Goal: Information Seeking & Learning: Learn about a topic

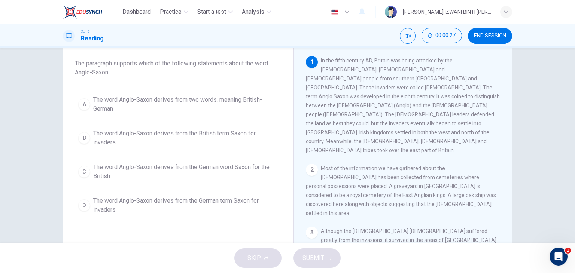
scroll to position [40, 0]
click at [220, 97] on span "The word Anglo-Saxon derives from two words, meaning British-German" at bounding box center [185, 104] width 185 height 18
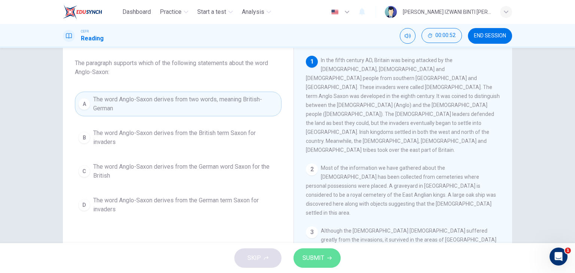
click at [311, 249] on button "SUBMIT" at bounding box center [317, 258] width 47 height 19
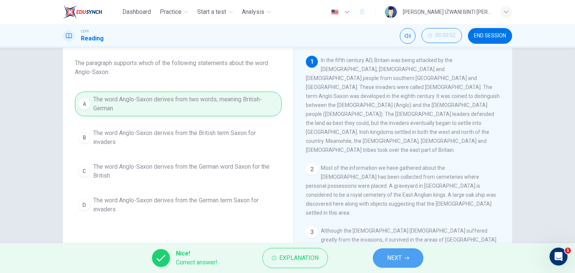
click at [397, 260] on span "NEXT" at bounding box center [394, 258] width 15 height 10
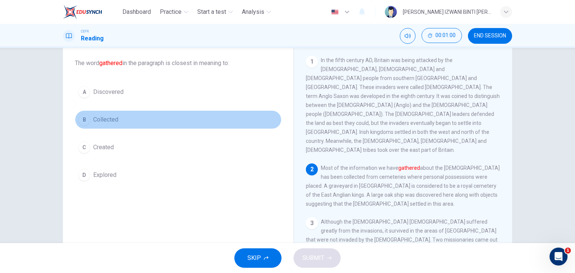
click at [118, 122] on button "B Collected" at bounding box center [178, 119] width 207 height 19
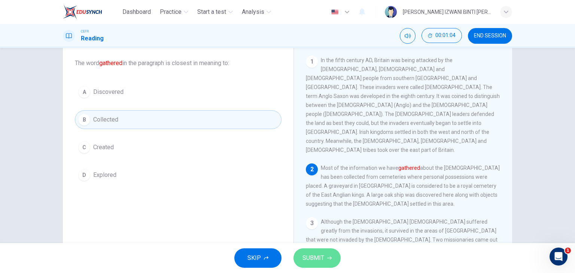
click at [316, 251] on button "SUBMIT" at bounding box center [317, 258] width 47 height 19
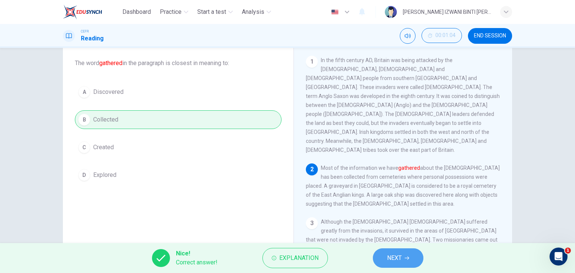
click at [391, 254] on span "NEXT" at bounding box center [394, 258] width 15 height 10
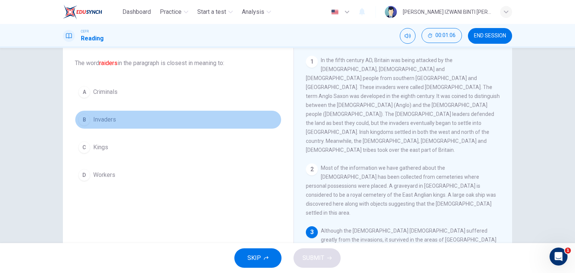
click at [133, 122] on button "B Invaders" at bounding box center [178, 119] width 207 height 19
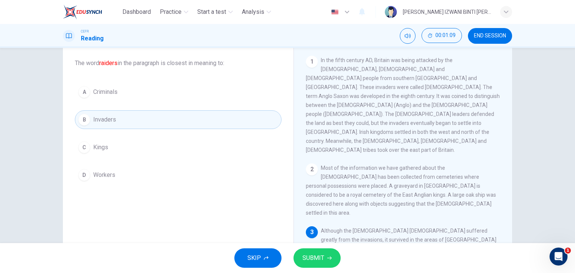
click at [323, 256] on span "SUBMIT" at bounding box center [314, 258] width 22 height 10
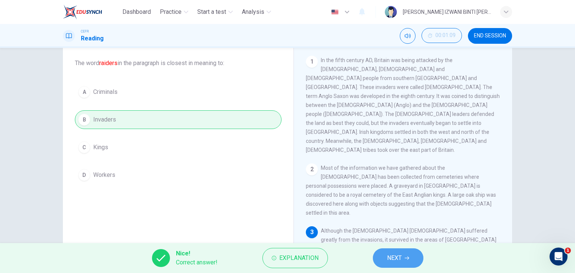
click at [390, 263] on span "NEXT" at bounding box center [394, 258] width 15 height 10
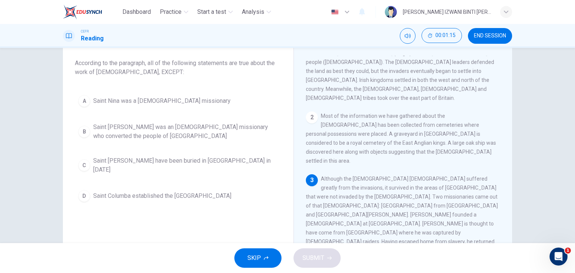
scroll to position [52, 0]
click at [354, 180] on div "3 Although the Christian church suffered greatly from the invasions, it survive…" at bounding box center [403, 241] width 195 height 135
click at [245, 137] on span "Saint Patrick was an Irish missionary who converted the people of Northern Irel…" at bounding box center [185, 132] width 185 height 18
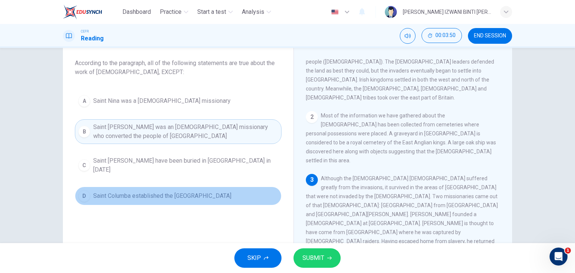
click at [139, 192] on span "Saint Columba established the Ionan monastery" at bounding box center [162, 196] width 138 height 9
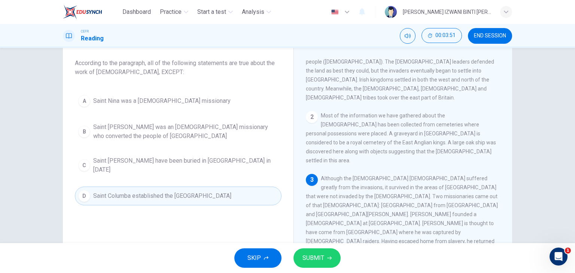
click at [303, 258] on span "SUBMIT" at bounding box center [314, 258] width 22 height 10
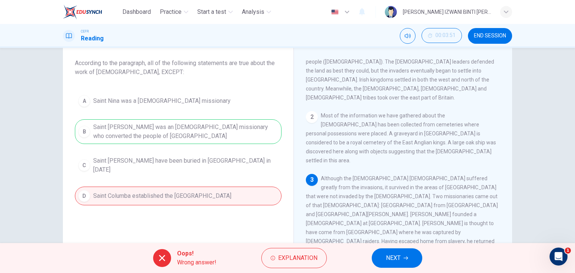
click at [389, 253] on span "NEXT" at bounding box center [393, 258] width 15 height 10
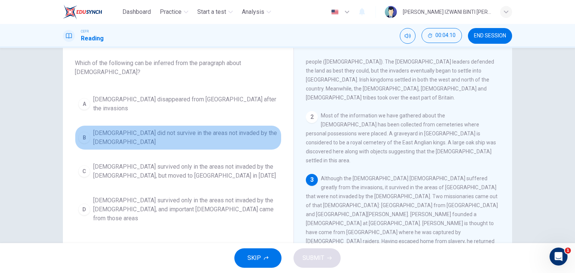
click at [219, 129] on span "Christianity did not survive in the areas not invaded by the Anglo-Saxons" at bounding box center [185, 138] width 185 height 18
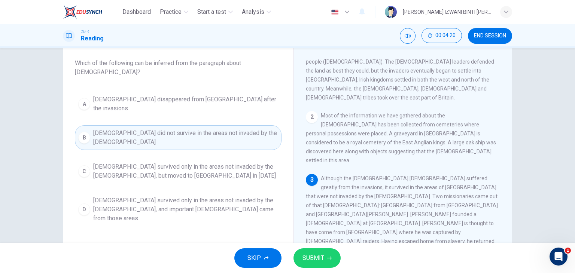
click at [212, 163] on span "Christianity survived only in the areas not invaded by the Anglo-Saxons, but mo…" at bounding box center [185, 172] width 185 height 18
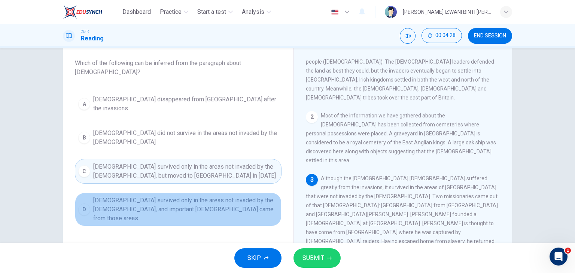
click at [216, 196] on span "Christianity survived only in the areas not invaded by the Anglo-Saxons, and im…" at bounding box center [185, 209] width 185 height 27
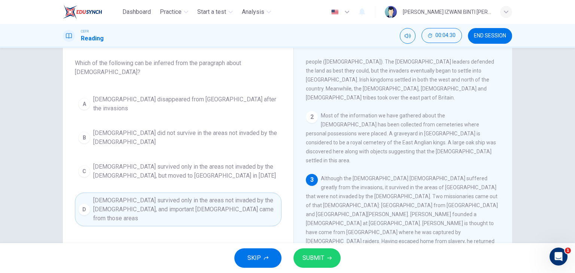
click at [327, 261] on button "SUBMIT" at bounding box center [317, 258] width 47 height 19
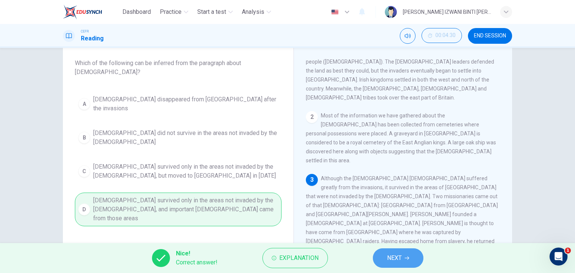
click at [397, 260] on span "NEXT" at bounding box center [394, 258] width 15 height 10
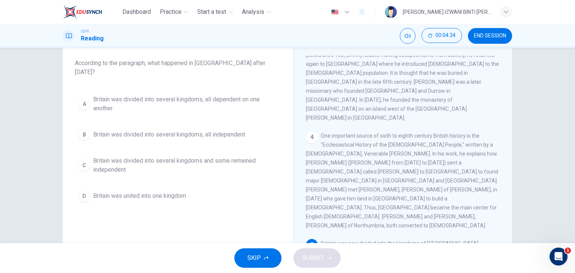
scroll to position [240, 0]
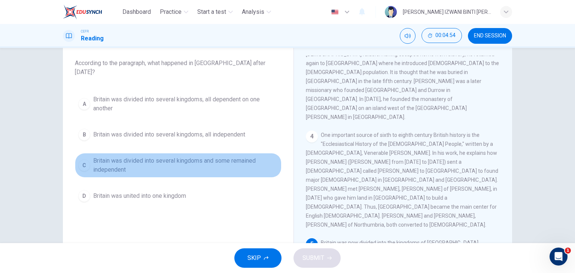
click at [224, 157] on span "Britain was divided into several kingdoms and some remained independent" at bounding box center [185, 166] width 185 height 18
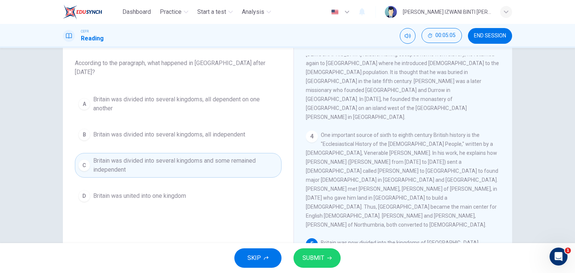
click at [319, 260] on span "SUBMIT" at bounding box center [314, 258] width 22 height 10
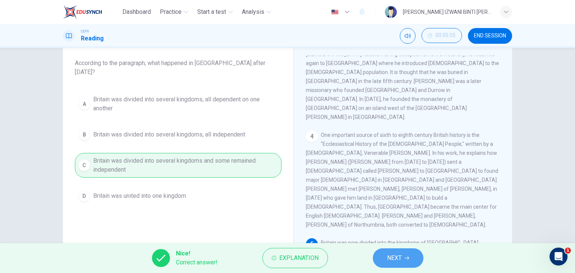
click at [401, 264] on button "NEXT" at bounding box center [398, 258] width 51 height 19
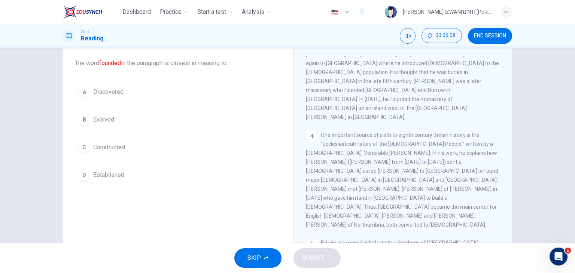
scroll to position [277, 0]
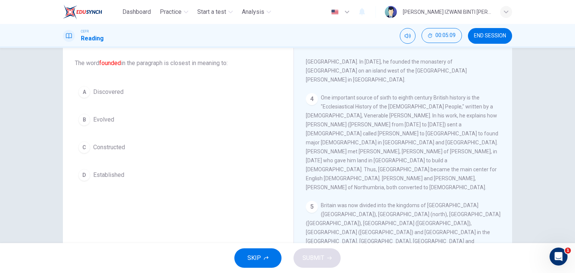
click at [171, 176] on button "D Established" at bounding box center [178, 175] width 207 height 19
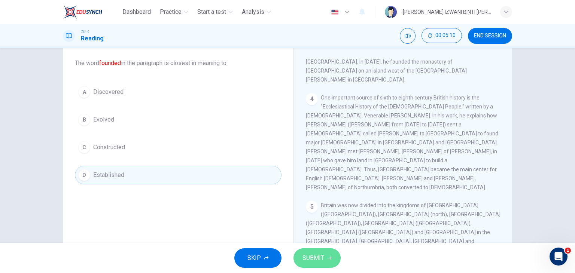
click at [308, 252] on button "SUBMIT" at bounding box center [317, 258] width 47 height 19
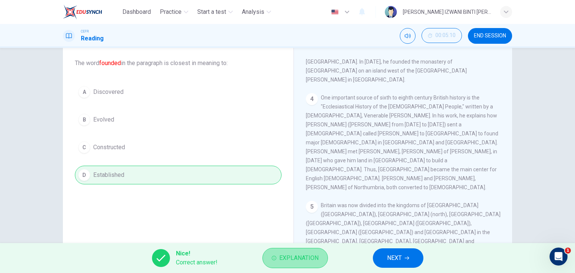
click at [310, 257] on span "Explanation" at bounding box center [298, 258] width 39 height 10
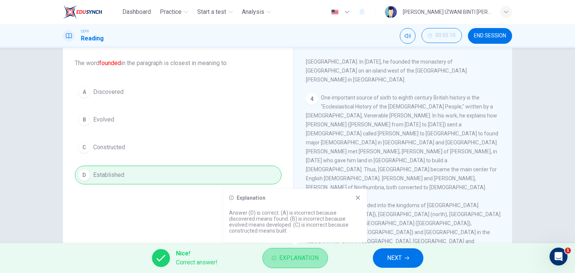
click at [310, 257] on span "Explanation" at bounding box center [298, 258] width 39 height 10
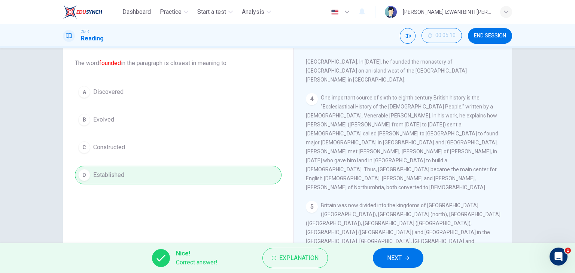
click at [385, 260] on button "NEXT" at bounding box center [398, 258] width 51 height 19
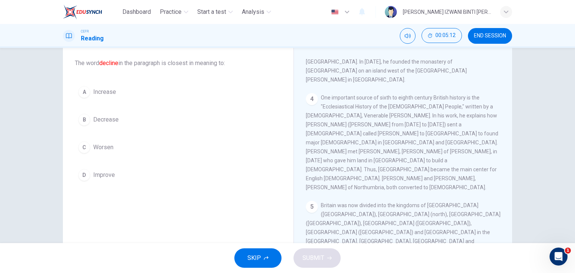
click at [118, 144] on button "C Worsen" at bounding box center [178, 147] width 207 height 19
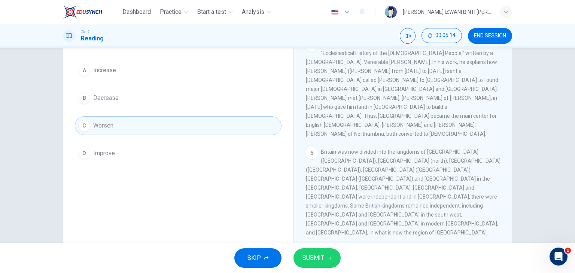
scroll to position [95, 0]
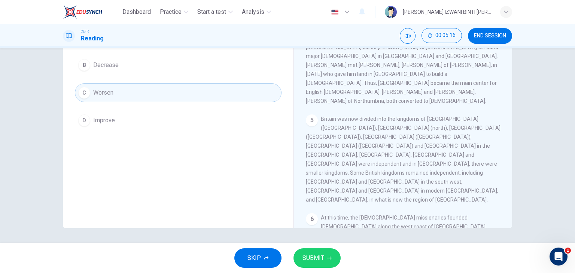
click at [316, 261] on span "SUBMIT" at bounding box center [314, 258] width 22 height 10
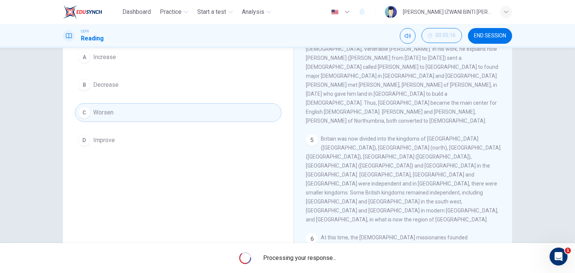
scroll to position [57, 0]
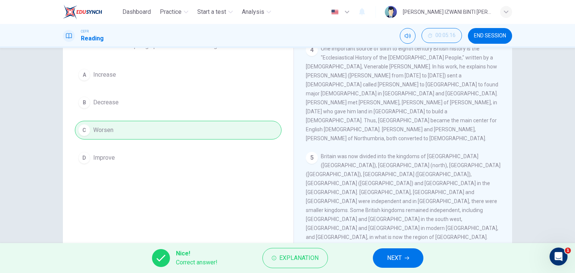
click at [415, 255] on button "NEXT" at bounding box center [398, 258] width 51 height 19
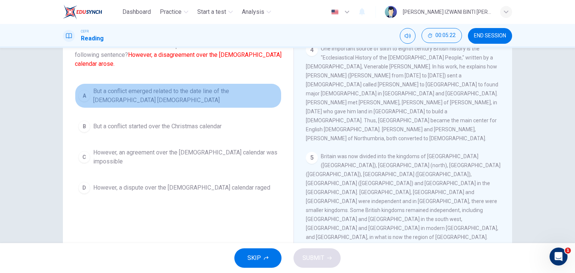
click at [198, 97] on span "But a conflict emerged related to the date line of the Christian church" at bounding box center [185, 96] width 185 height 18
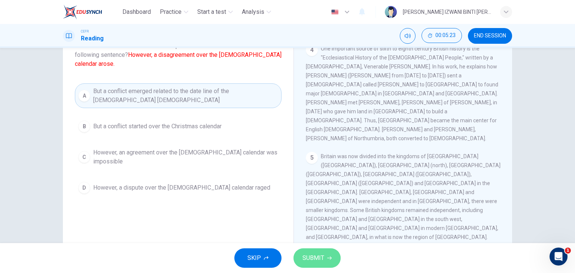
click at [319, 260] on span "SUBMIT" at bounding box center [314, 258] width 22 height 10
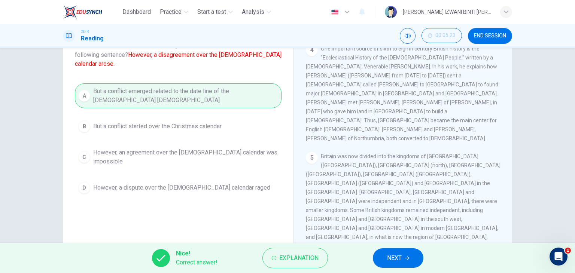
click at [418, 258] on button "NEXT" at bounding box center [398, 258] width 51 height 19
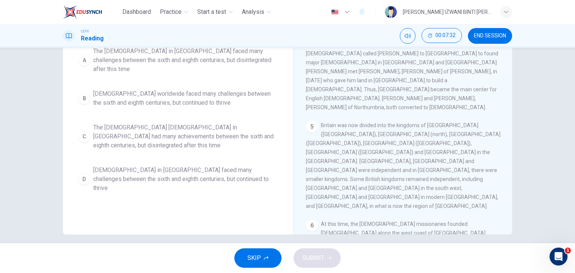
scroll to position [95, 0]
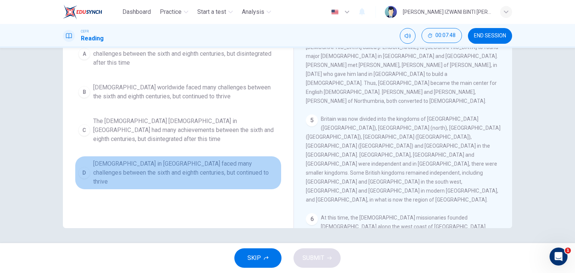
click at [154, 160] on span "The Christian church in Britain faced many challenges between the sixth and eig…" at bounding box center [185, 173] width 185 height 27
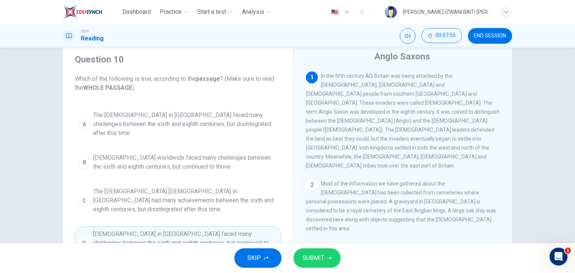
scroll to position [37, 0]
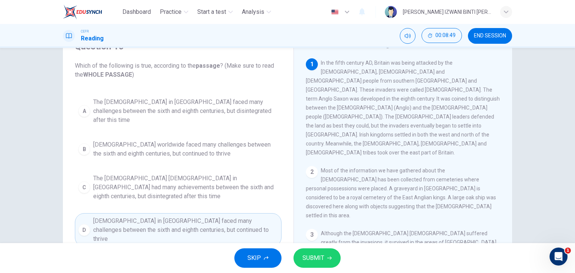
click at [331, 260] on button "SUBMIT" at bounding box center [317, 258] width 47 height 19
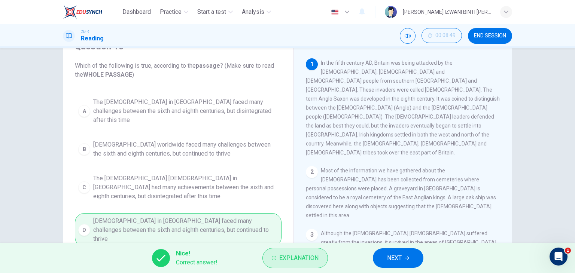
click at [313, 254] on span "Explanation" at bounding box center [298, 258] width 39 height 10
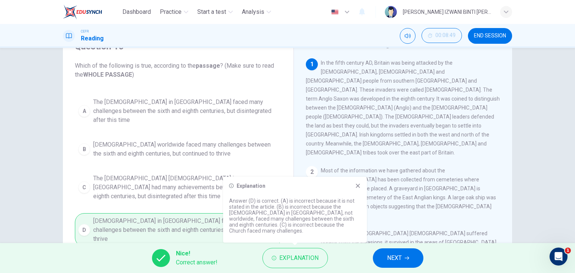
click at [400, 253] on span "NEXT" at bounding box center [394, 258] width 15 height 10
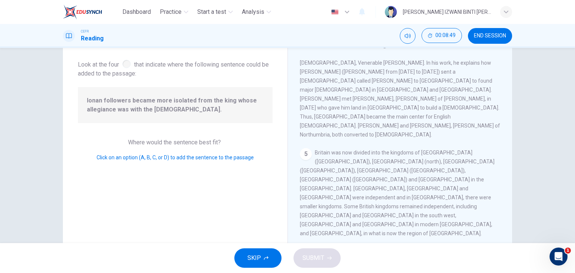
scroll to position [319, 0]
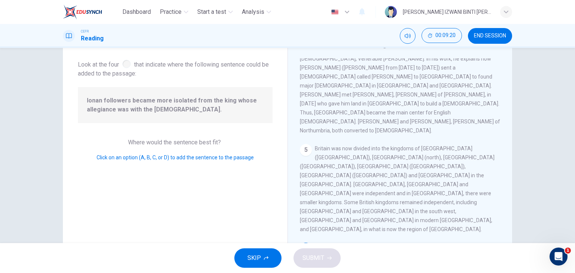
click at [328, 259] on icon "button" at bounding box center [329, 258] width 4 height 4
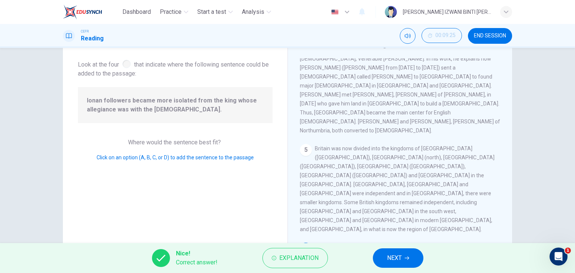
click at [396, 260] on span "NEXT" at bounding box center [394, 258] width 15 height 10
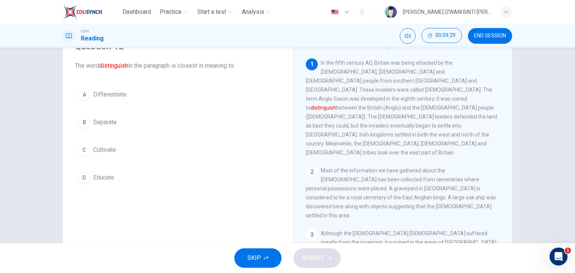
click at [224, 96] on button "A Differentiate" at bounding box center [178, 94] width 207 height 19
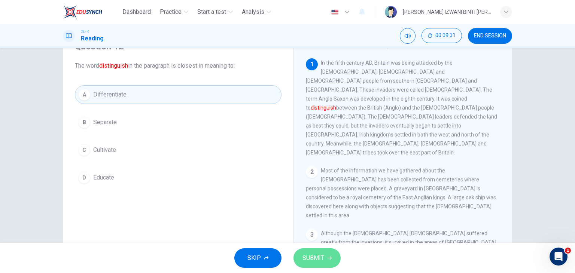
click at [317, 264] on button "SUBMIT" at bounding box center [317, 258] width 47 height 19
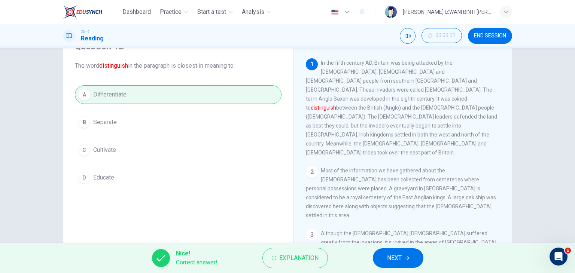
click at [390, 258] on span "NEXT" at bounding box center [394, 258] width 15 height 10
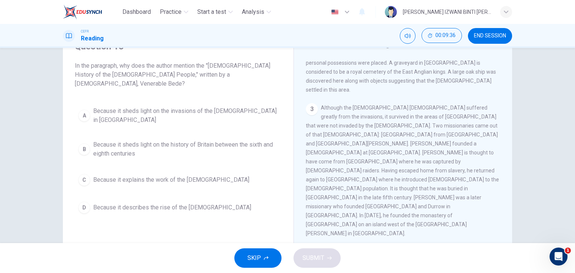
scroll to position [187, 0]
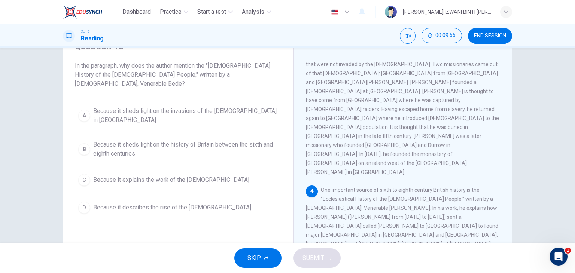
click at [217, 140] on span "Because it sheds light on the history of Britain between the sixth and eighth c…" at bounding box center [185, 149] width 185 height 18
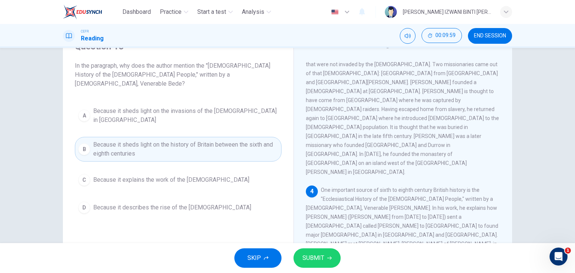
click at [315, 263] on span "SUBMIT" at bounding box center [314, 258] width 22 height 10
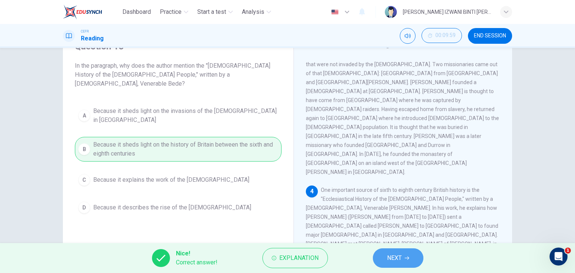
click at [404, 261] on button "NEXT" at bounding box center [398, 258] width 51 height 19
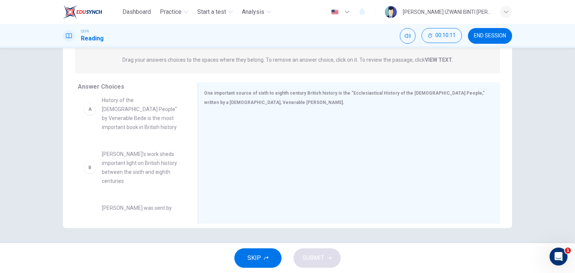
scroll to position [0, 0]
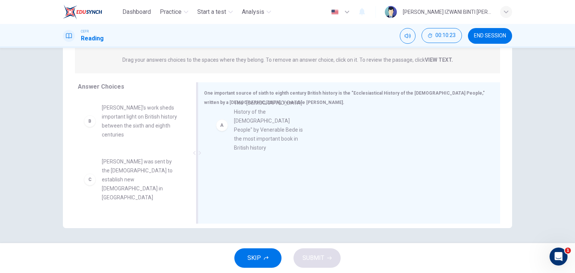
drag, startPoint x: 162, startPoint y: 137, endPoint x: 301, endPoint y: 130, distance: 139.5
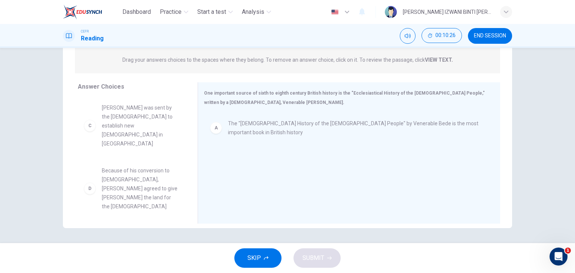
scroll to position [75, 0]
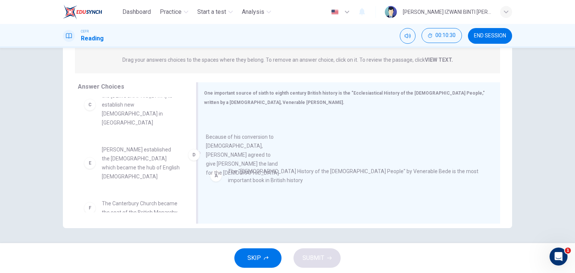
drag, startPoint x: 124, startPoint y: 136, endPoint x: 232, endPoint y: 151, distance: 109.3
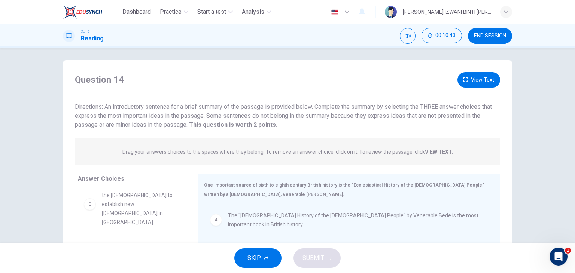
scroll to position [0, 0]
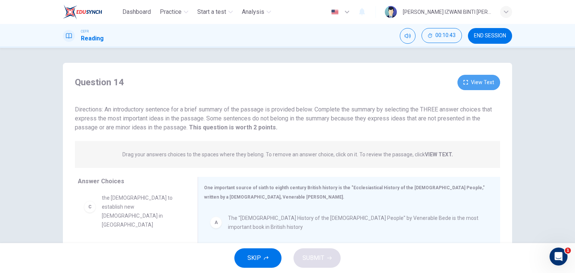
click at [476, 84] on button "View Text" at bounding box center [479, 82] width 43 height 15
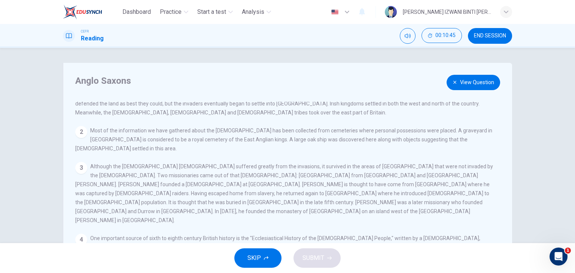
scroll to position [70, 0]
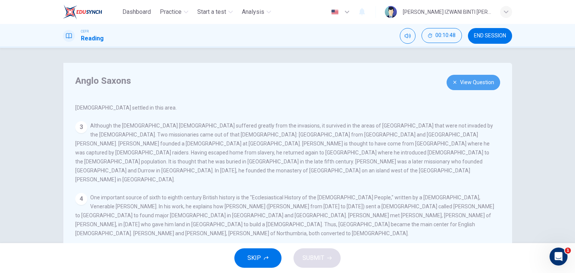
click at [484, 81] on button "View Question" at bounding box center [474, 82] width 54 height 15
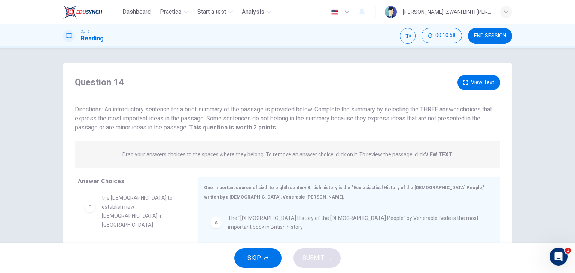
scroll to position [0, 0]
click at [478, 91] on div "Question 14 View Text Directions: An introductory sentence for a brief summary …" at bounding box center [287, 103] width 449 height 57
click at [479, 83] on button "View Text" at bounding box center [479, 82] width 43 height 15
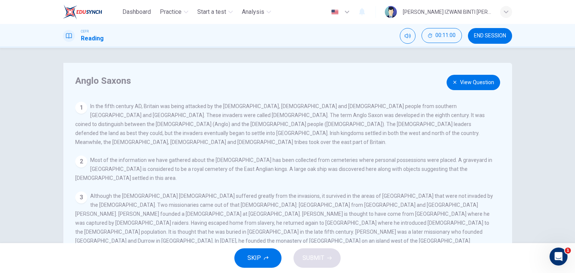
scroll to position [70, 0]
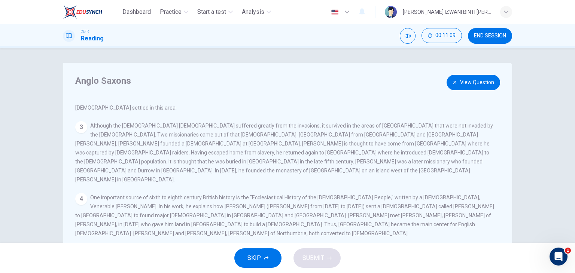
click at [482, 83] on button "View Question" at bounding box center [474, 82] width 54 height 15
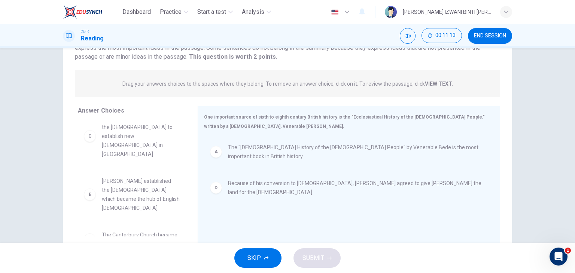
scroll to position [75, 0]
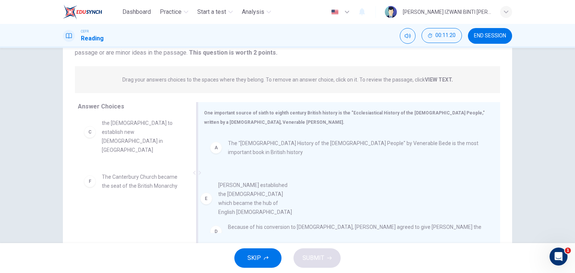
drag, startPoint x: 138, startPoint y: 169, endPoint x: 263, endPoint y: 204, distance: 129.1
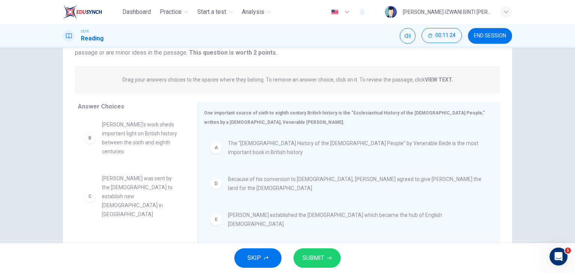
scroll to position [0, 0]
click at [319, 254] on span "SUBMIT" at bounding box center [314, 258] width 22 height 10
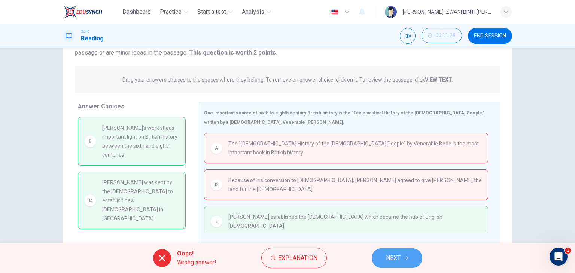
click at [413, 253] on button "NEXT" at bounding box center [397, 258] width 51 height 19
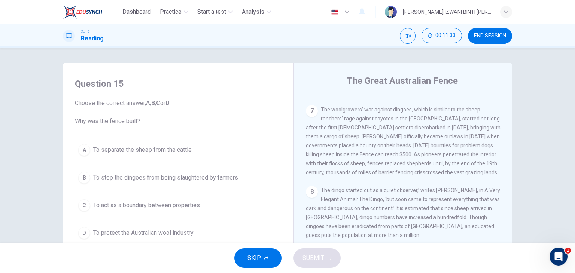
scroll to position [689, 0]
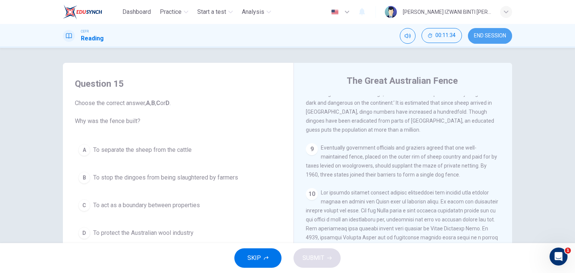
click at [481, 38] on span "END SESSION" at bounding box center [490, 36] width 32 height 6
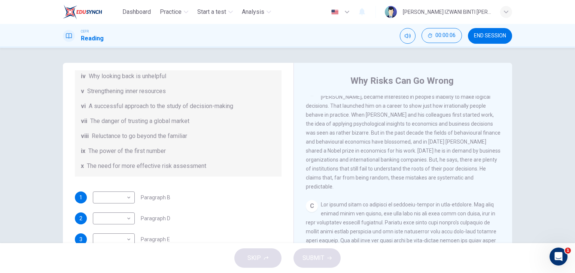
scroll to position [225, 0]
click at [497, 39] on button "END SESSION" at bounding box center [490, 36] width 44 height 16
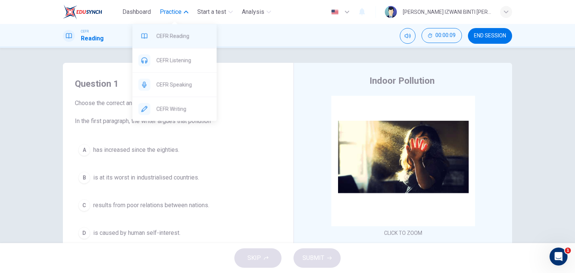
click at [167, 32] on span "CEFR Reading" at bounding box center [184, 35] width 54 height 9
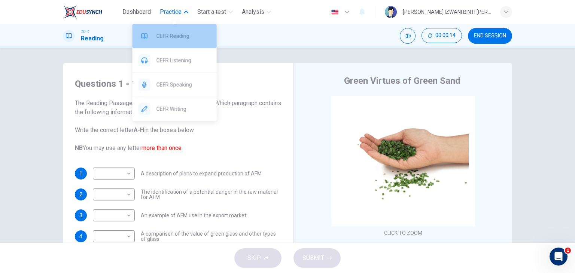
click at [183, 34] on span "CEFR Reading" at bounding box center [184, 35] width 54 height 9
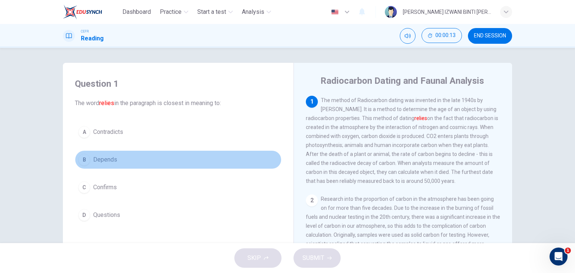
click at [193, 157] on button "B Depends" at bounding box center [178, 160] width 207 height 19
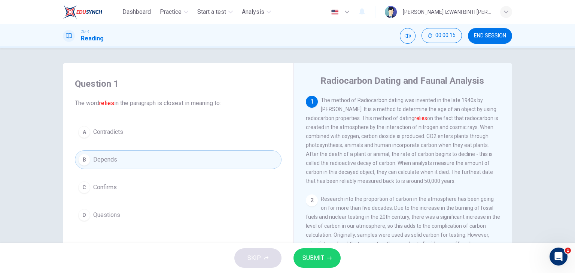
click at [325, 254] on button "SUBMIT" at bounding box center [317, 258] width 47 height 19
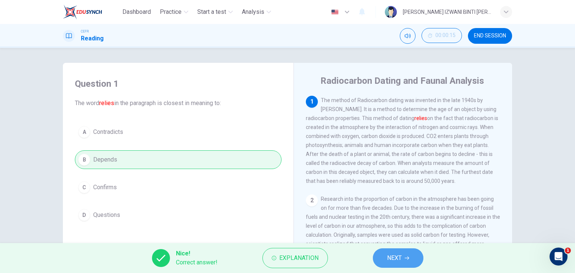
click at [405, 258] on icon "button" at bounding box center [407, 258] width 4 height 4
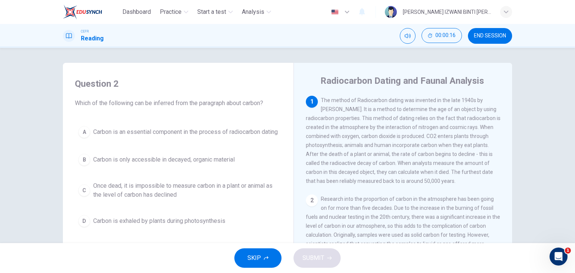
scroll to position [37, 0]
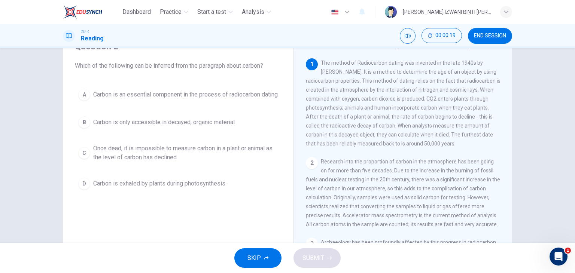
drag, startPoint x: 164, startPoint y: 63, endPoint x: 228, endPoint y: 63, distance: 64.0
click at [228, 63] on span "Which of the following can be inferred from the paragraph about carbon?" at bounding box center [178, 65] width 207 height 9
drag, startPoint x: 305, startPoint y: 118, endPoint x: 390, endPoint y: 121, distance: 84.7
click at [390, 121] on span "The method of Radiocarbon dating was invented in the late 1940s by [PERSON_NAME…" at bounding box center [403, 103] width 195 height 87
drag, startPoint x: 396, startPoint y: 129, endPoint x: 305, endPoint y: 121, distance: 91.0
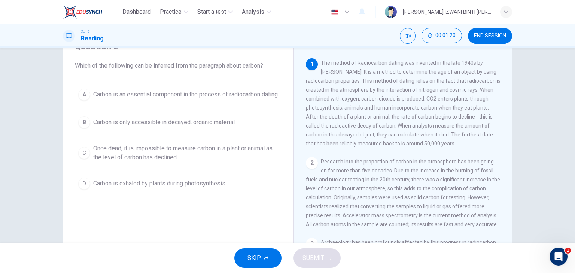
click at [306, 121] on span "The method of Radiocarbon dating was invented in the late 1940s by [PERSON_NAME…" at bounding box center [403, 103] width 195 height 87
drag, startPoint x: 305, startPoint y: 120, endPoint x: 455, endPoint y: 122, distance: 150.6
click at [455, 122] on span "The method of Radiocarbon dating was invented in the late 1940s by [PERSON_NAME…" at bounding box center [403, 103] width 195 height 87
drag, startPoint x: 425, startPoint y: 97, endPoint x: 414, endPoint y: 104, distance: 13.2
click at [439, 104] on div "1 The method of Radiocarbon dating was invented in the late 1940s by [PERSON_NA…" at bounding box center [403, 103] width 195 height 90
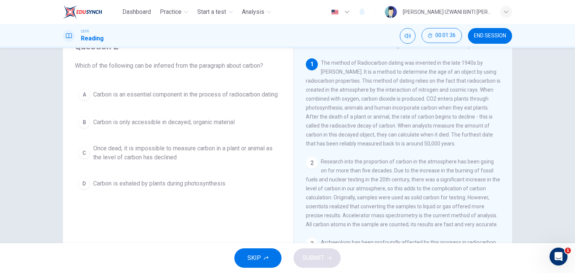
drag, startPoint x: 325, startPoint y: 109, endPoint x: 403, endPoint y: 116, distance: 78.7
click at [403, 116] on span "The method of Radiocarbon dating was invented in the late 1940s by [PERSON_NAME…" at bounding box center [403, 103] width 195 height 87
drag, startPoint x: 360, startPoint y: 116, endPoint x: 385, endPoint y: 125, distance: 26.7
click at [380, 119] on span "The method of Radiocarbon dating was invented in the late 1940s by [PERSON_NAME…" at bounding box center [403, 103] width 195 height 87
drag, startPoint x: 361, startPoint y: 73, endPoint x: 460, endPoint y: 76, distance: 98.9
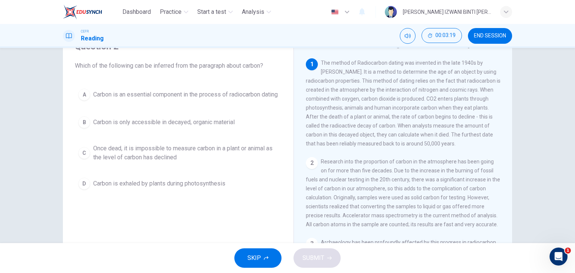
click at [460, 76] on div "1 The method of Radiocarbon dating was invented in the late 1940s by [PERSON_NA…" at bounding box center [403, 103] width 195 height 90
drag, startPoint x: 384, startPoint y: 84, endPoint x: 427, endPoint y: 85, distance: 43.1
click at [427, 85] on div "1 The method of Radiocarbon dating was invented in the late 1940s by [PERSON_NA…" at bounding box center [403, 103] width 195 height 90
drag, startPoint x: 338, startPoint y: 92, endPoint x: 465, endPoint y: 89, distance: 127.4
click at [465, 89] on span "The method of Radiocarbon dating was invented in the late 1940s by [PERSON_NAME…" at bounding box center [403, 103] width 195 height 87
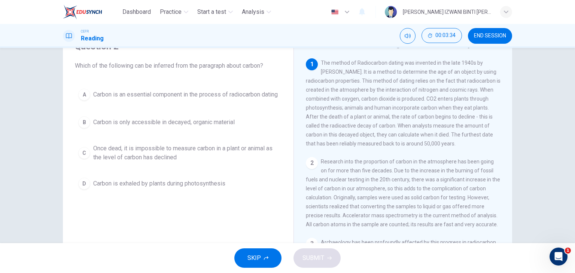
drag, startPoint x: 327, startPoint y: 105, endPoint x: 400, endPoint y: 103, distance: 73.5
click at [400, 103] on div "1 The method of Radiocarbon dating was invented in the late 1940s by [PERSON_NA…" at bounding box center [403, 103] width 195 height 90
click at [434, 101] on span "The method of Radiocarbon dating was invented in the late 1940s by [PERSON_NAME…" at bounding box center [403, 103] width 195 height 87
drag, startPoint x: 307, startPoint y: 115, endPoint x: 429, endPoint y: 110, distance: 122.2
click at [429, 110] on span "The method of Radiocarbon dating was invented in the late 1940s by [PERSON_NAME…" at bounding box center [403, 103] width 195 height 87
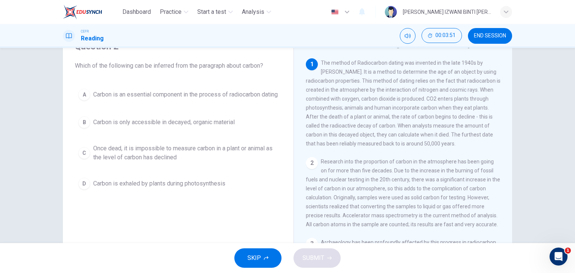
click at [429, 110] on span "The method of Radiocarbon dating was invented in the late 1940s by [PERSON_NAME…" at bounding box center [403, 103] width 195 height 87
click at [180, 154] on span "Once dead, it is impossible to measure carbon in a plant or animal as the level…" at bounding box center [185, 153] width 185 height 18
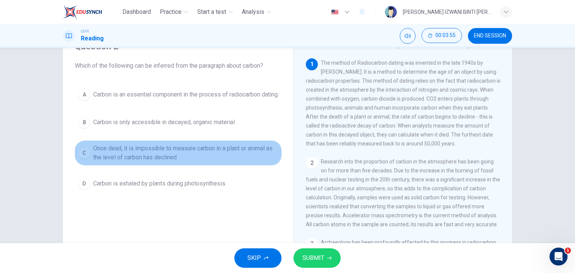
click at [194, 154] on span "Once dead, it is impossible to measure carbon in a plant or animal as the level…" at bounding box center [185, 153] width 185 height 18
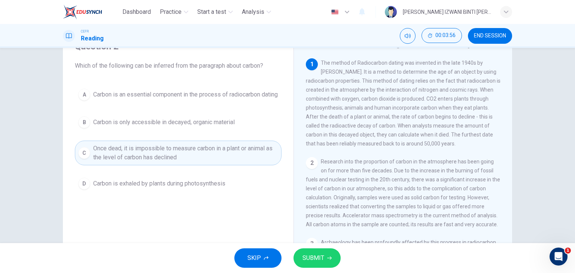
click at [127, 219] on div "Question 2 Which of the following can be inferred from the paragraph about carb…" at bounding box center [178, 159] width 219 height 253
click at [155, 162] on span "Once dead, it is impossible to measure carbon in a plant or animal as the level…" at bounding box center [185, 153] width 185 height 18
click at [290, 122] on div "Question 2 Which of the following can be inferred from the paragraph about carb…" at bounding box center [287, 155] width 449 height 260
click at [297, 119] on div "Radiocarbon Dating and Faunal Analysis 1 The method of Radiocarbon dating was i…" at bounding box center [403, 161] width 219 height 272
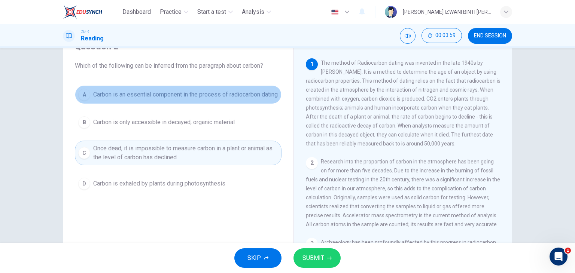
click at [196, 99] on span "Carbon is an essential component in the process of radiocarbon dating" at bounding box center [185, 94] width 185 height 9
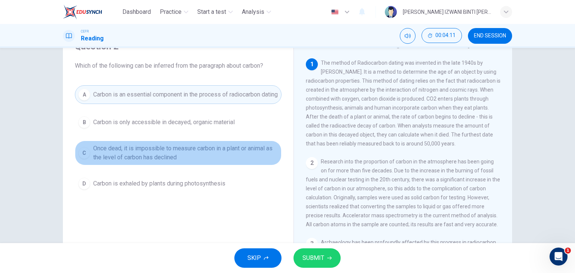
click at [196, 150] on span "Once dead, it is impossible to measure carbon in a plant or animal as the level…" at bounding box center [185, 153] width 185 height 18
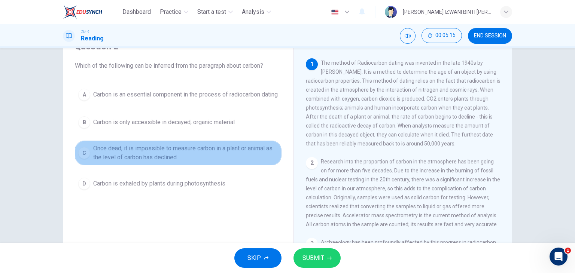
click at [166, 162] on span "Once dead, it is impossible to measure carbon in a plant or animal as the level…" at bounding box center [185, 153] width 185 height 18
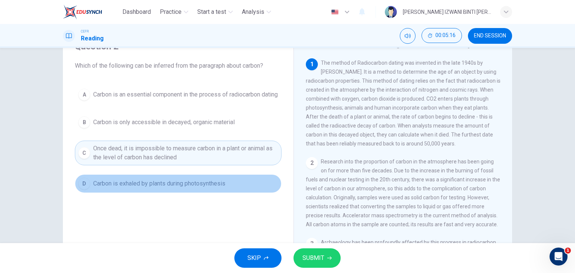
click at [140, 193] on button "D Carbon is exhaled by plants during photosynthesis" at bounding box center [178, 184] width 207 height 19
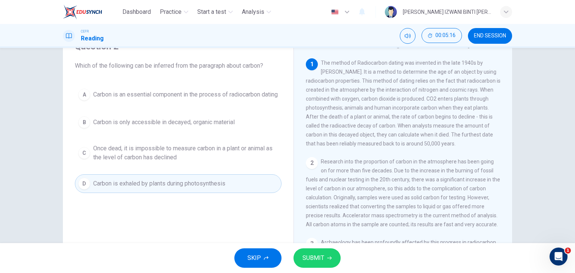
click at [165, 155] on span "Once dead, it is impossible to measure carbon in a plant or animal as the level…" at bounding box center [185, 153] width 185 height 18
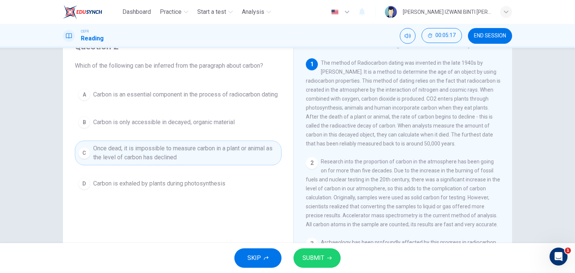
click at [163, 177] on div "A Carbon is an essential component in the process of radiocarbon dating B Carbo…" at bounding box center [178, 139] width 207 height 108
click at [163, 185] on span "Carbon is exhaled by plants during photosynthesis" at bounding box center [159, 183] width 132 height 9
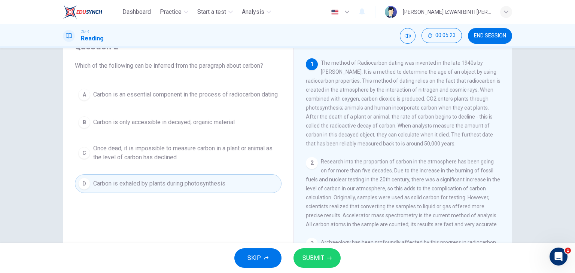
click at [330, 260] on icon "button" at bounding box center [329, 258] width 4 height 4
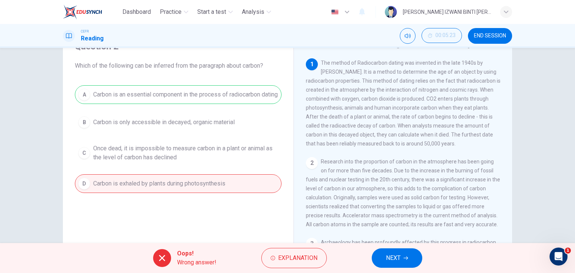
click at [401, 255] on button "NEXT" at bounding box center [397, 258] width 51 height 19
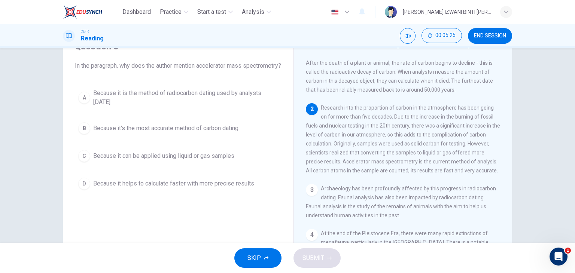
scroll to position [75, 0]
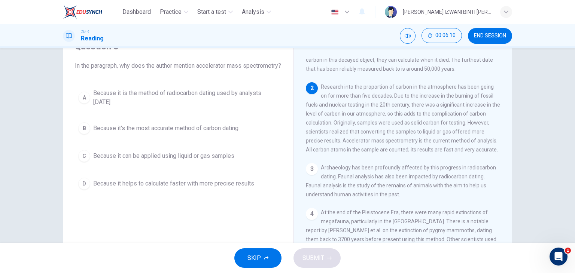
click at [341, 148] on span "Research into the proportion of carbon in the atmosphere has been going on for …" at bounding box center [403, 118] width 194 height 69
click at [210, 99] on span "Because it is the method of radiocarbon dating used by analysts [DATE]" at bounding box center [185, 98] width 185 height 18
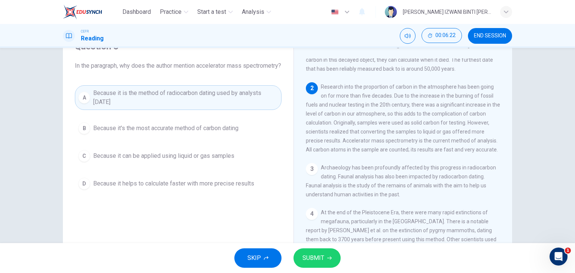
click at [322, 252] on button "SUBMIT" at bounding box center [317, 258] width 47 height 19
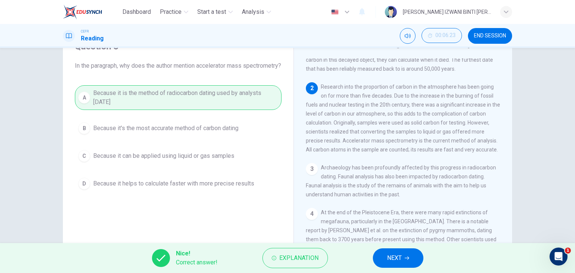
click at [410, 262] on button "NEXT" at bounding box center [398, 258] width 51 height 19
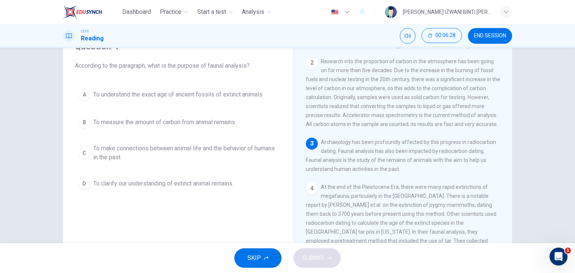
scroll to position [112, 0]
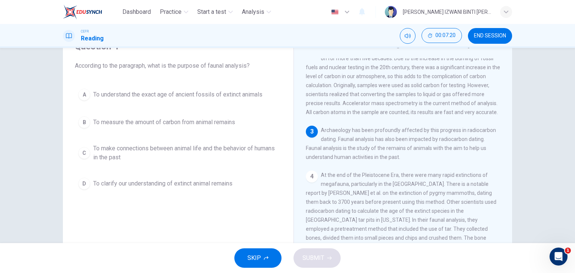
click at [243, 153] on span "To make connections between animal life and the behavior of humans in the past" at bounding box center [185, 153] width 185 height 18
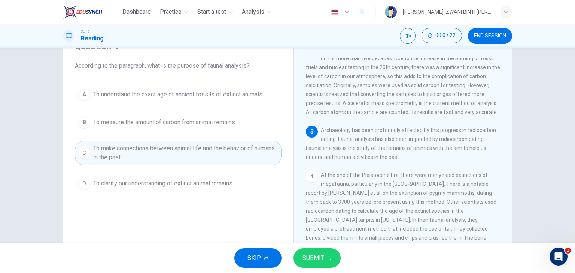
click at [319, 262] on span "SUBMIT" at bounding box center [314, 258] width 22 height 10
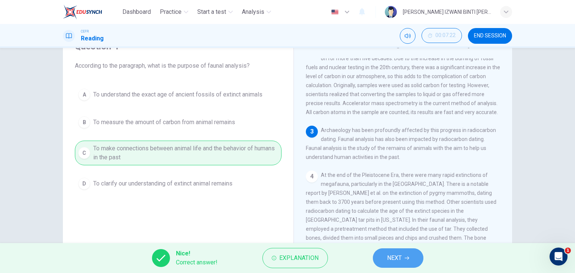
click at [412, 256] on button "NEXT" at bounding box center [398, 258] width 51 height 19
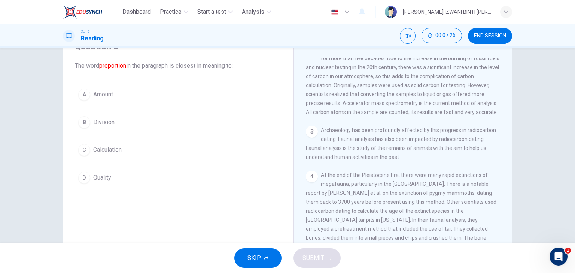
click at [116, 97] on button "A Amount" at bounding box center [178, 94] width 207 height 19
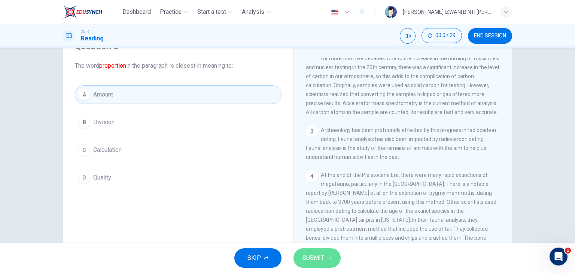
click at [325, 257] on button "SUBMIT" at bounding box center [317, 258] width 47 height 19
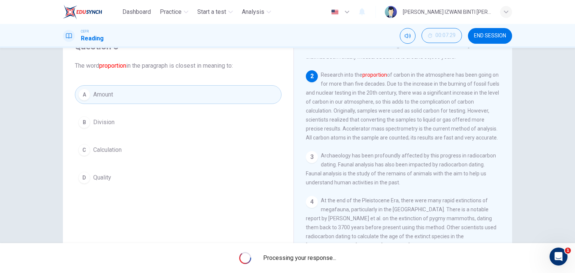
scroll to position [75, 0]
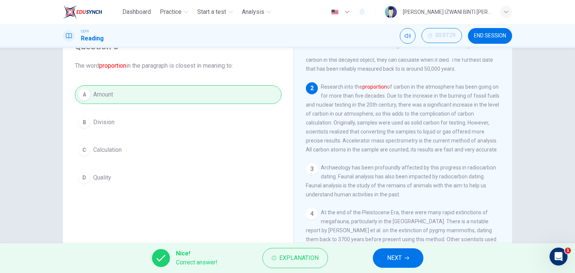
click at [394, 256] on span "NEXT" at bounding box center [394, 258] width 15 height 10
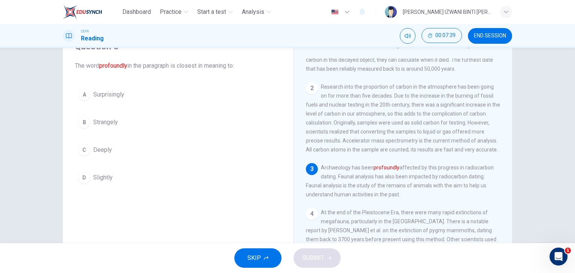
click at [134, 145] on button "C Deeply" at bounding box center [178, 150] width 207 height 19
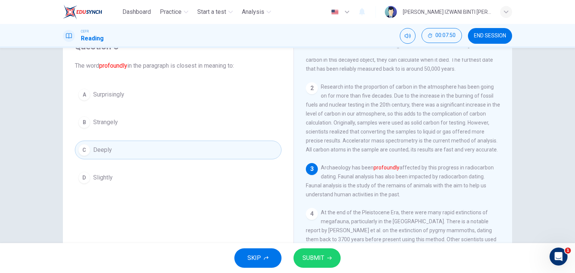
click at [329, 260] on icon "button" at bounding box center [329, 258] width 4 height 4
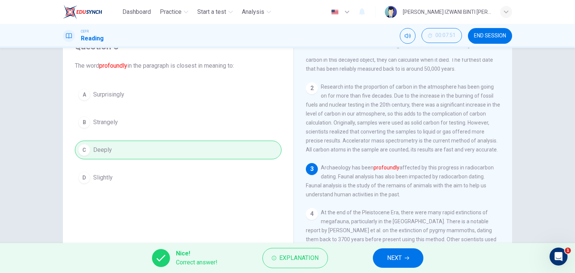
click at [407, 264] on button "NEXT" at bounding box center [398, 258] width 51 height 19
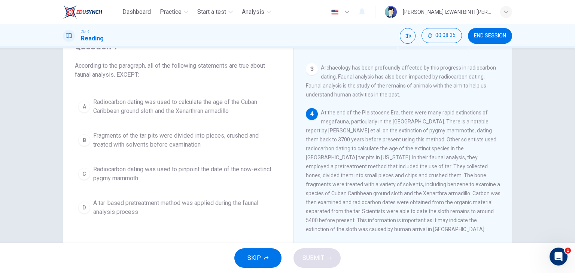
scroll to position [187, 0]
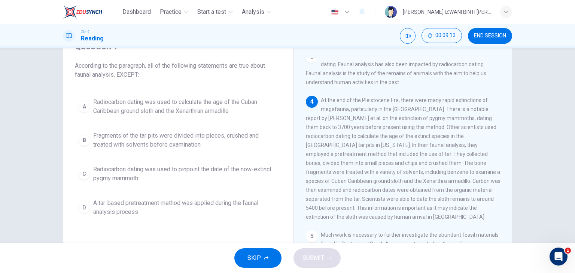
click at [206, 147] on span "Fragments of the tar pits were divided into pieces, crushed and treated with so…" at bounding box center [185, 140] width 185 height 18
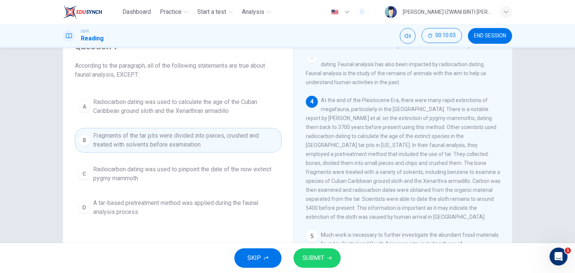
click at [320, 261] on span "SUBMIT" at bounding box center [314, 258] width 22 height 10
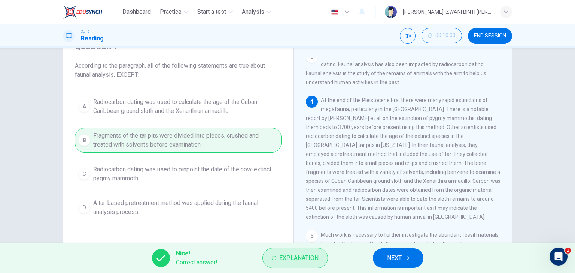
click at [293, 254] on span "Explanation" at bounding box center [298, 258] width 39 height 10
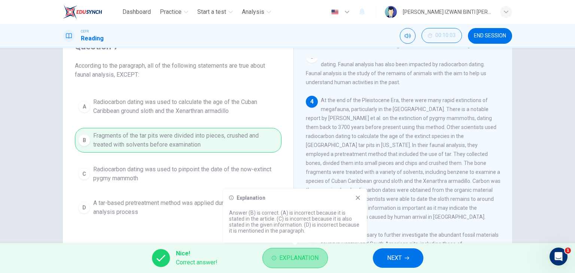
click at [293, 254] on span "Explanation" at bounding box center [298, 258] width 39 height 10
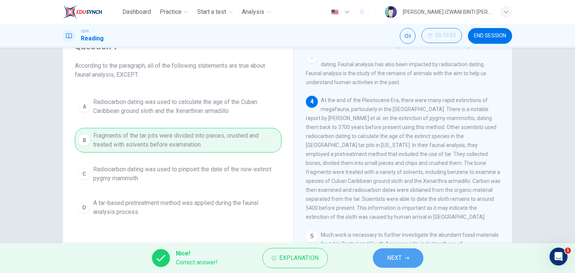
click at [405, 256] on icon "button" at bounding box center [407, 258] width 4 height 4
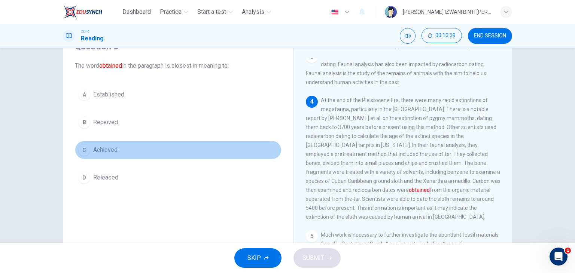
click at [130, 151] on button "C Achieved" at bounding box center [178, 150] width 207 height 19
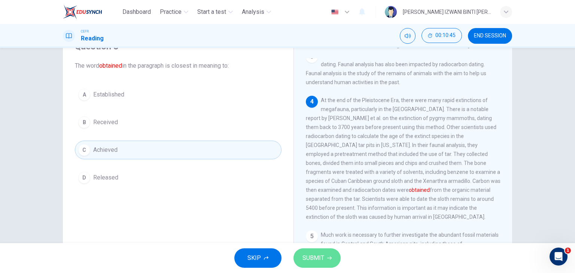
click at [324, 253] on button "SUBMIT" at bounding box center [317, 258] width 47 height 19
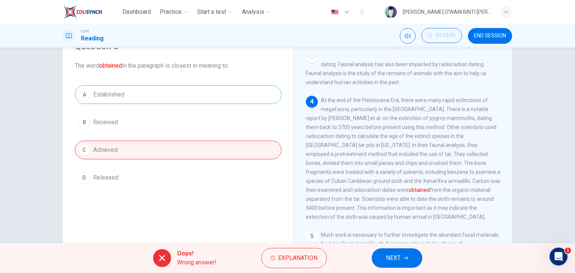
click at [183, 96] on div "A Established B Received C Achieved D Released" at bounding box center [178, 136] width 207 height 102
drag, startPoint x: 193, startPoint y: 114, endPoint x: 280, endPoint y: 179, distance: 109.1
click at [270, 173] on div "A Established B Received C Achieved D Released" at bounding box center [178, 136] width 207 height 102
click at [269, 162] on div "A Established B Received C Achieved D Released" at bounding box center [178, 136] width 207 height 102
click at [394, 258] on span "NEXT" at bounding box center [393, 258] width 15 height 10
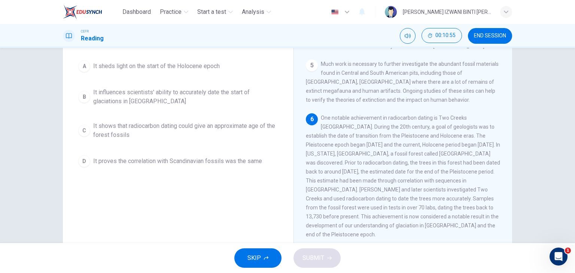
scroll to position [37, 0]
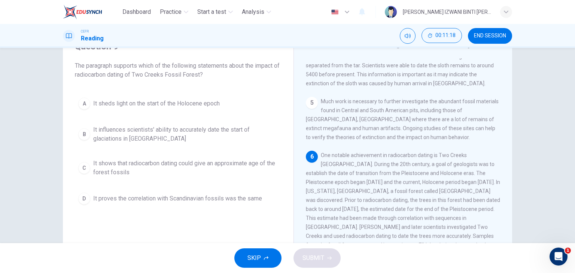
drag, startPoint x: 343, startPoint y: 181, endPoint x: 376, endPoint y: 180, distance: 33.0
click at [376, 180] on span "One notable achievement in radiocarbon dating is Two Creeks [GEOGRAPHIC_DATA]. …" at bounding box center [403, 213] width 194 height 123
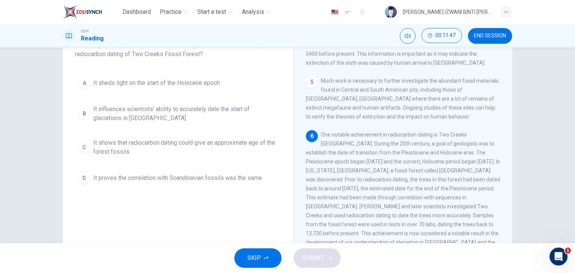
scroll to position [75, 0]
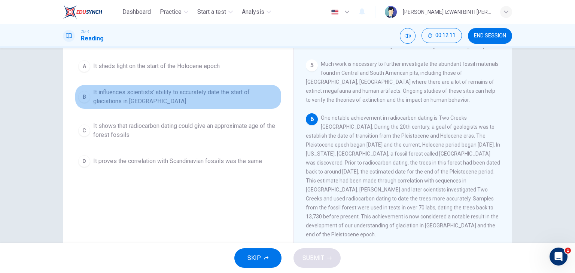
click at [228, 90] on span "It influences scientists' ability to accurately date the start of glaciations i…" at bounding box center [185, 97] width 185 height 18
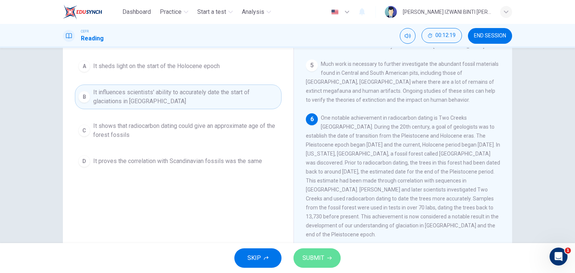
click at [322, 263] on span "SUBMIT" at bounding box center [314, 258] width 22 height 10
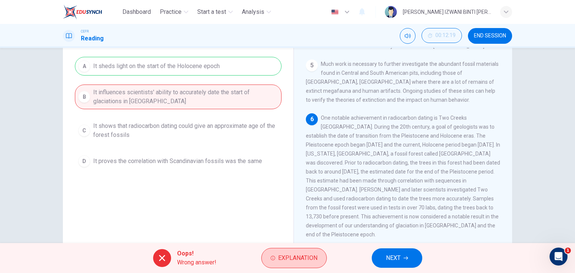
click at [301, 254] on span "Explanation" at bounding box center [297, 258] width 39 height 10
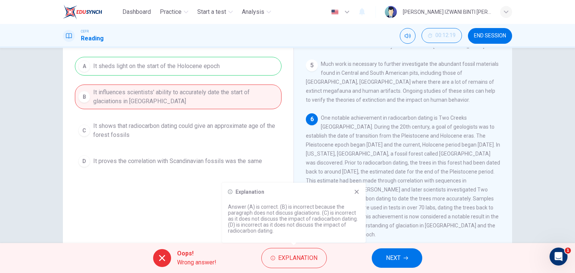
click at [359, 194] on icon at bounding box center [357, 192] width 6 height 6
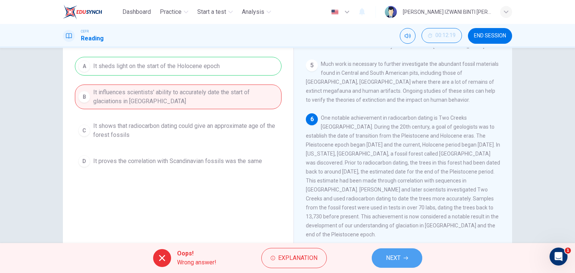
click at [391, 258] on span "NEXT" at bounding box center [393, 258] width 15 height 10
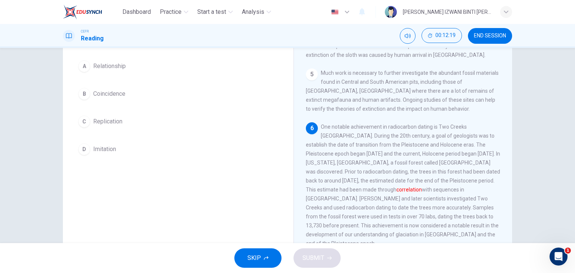
scroll to position [28, 0]
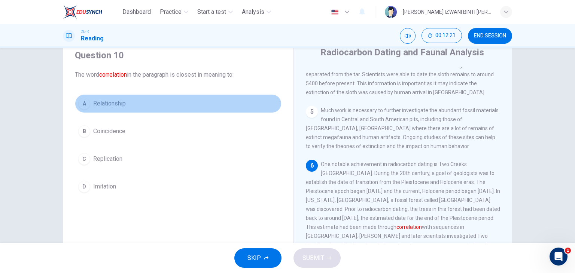
click at [114, 106] on span "Relationship" at bounding box center [109, 103] width 33 height 9
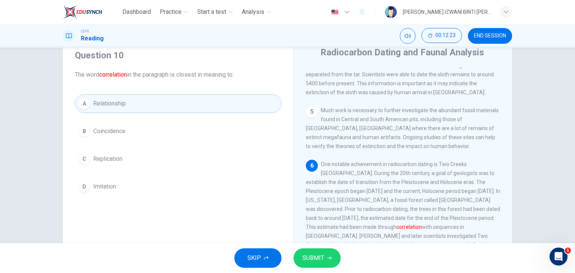
click at [314, 252] on button "SUBMIT" at bounding box center [317, 258] width 47 height 19
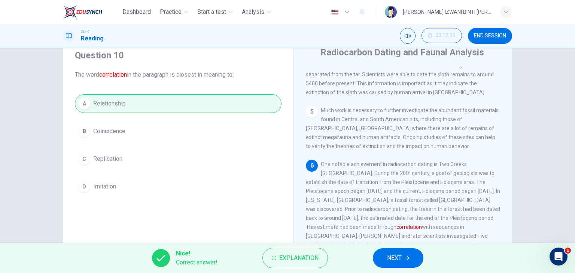
click at [391, 251] on button "NEXT" at bounding box center [398, 258] width 51 height 19
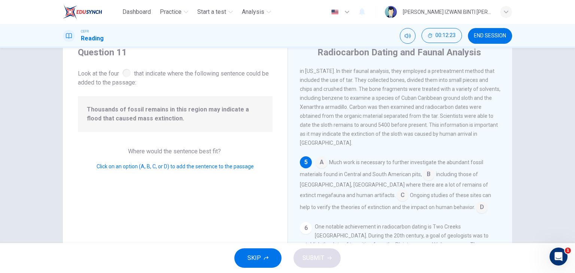
scroll to position [277, 0]
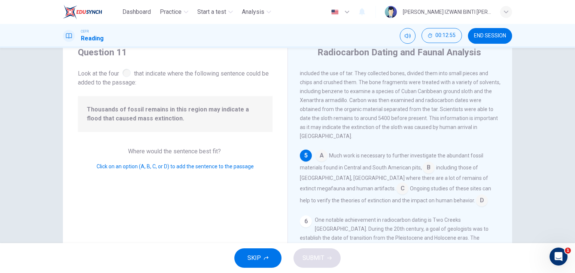
click at [397, 188] on input at bounding box center [403, 190] width 12 height 12
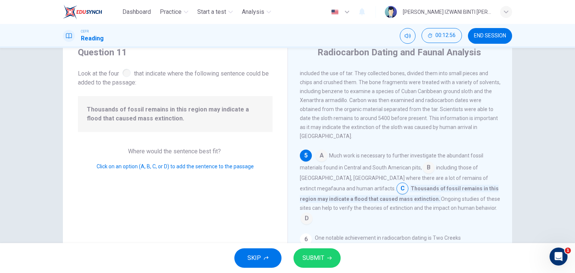
click at [313, 255] on span "SUBMIT" at bounding box center [314, 258] width 22 height 10
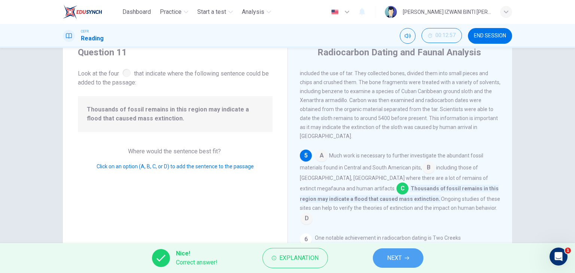
click at [401, 259] on span "NEXT" at bounding box center [394, 258] width 15 height 10
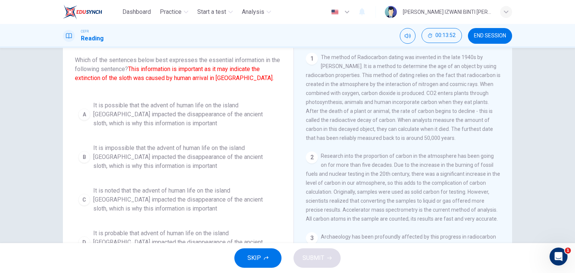
scroll to position [66, 0]
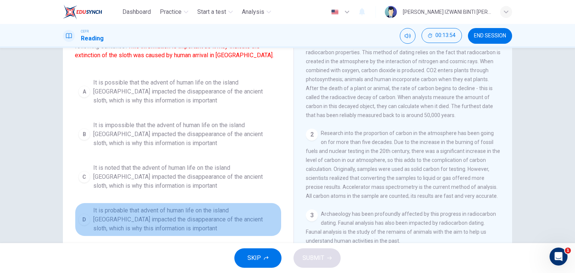
click at [151, 219] on span "It is probable that advent of human life on the island [GEOGRAPHIC_DATA] impact…" at bounding box center [185, 219] width 185 height 27
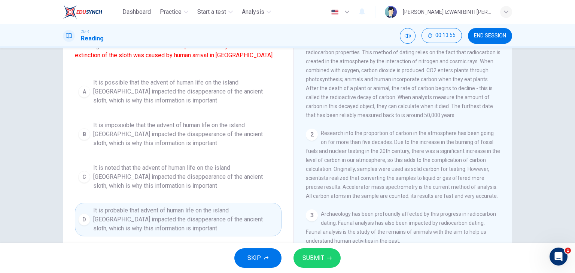
click at [314, 261] on span "SUBMIT" at bounding box center [314, 258] width 22 height 10
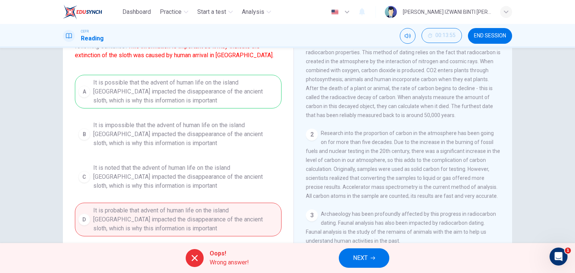
click at [360, 257] on span "NEXT" at bounding box center [360, 258] width 15 height 10
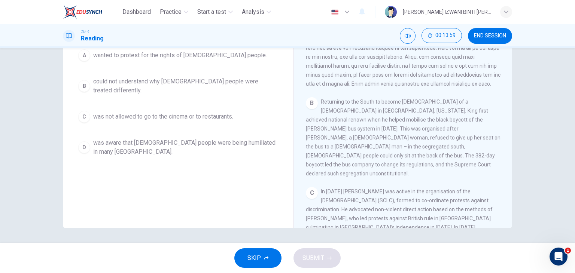
scroll to position [412, 0]
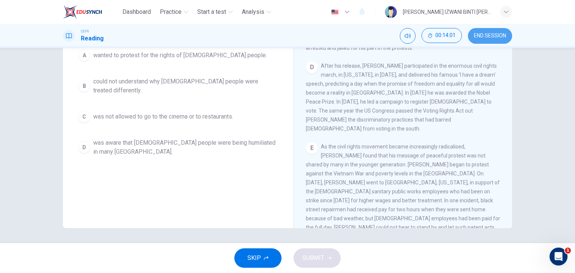
click at [503, 37] on span "END SESSION" at bounding box center [490, 36] width 32 height 6
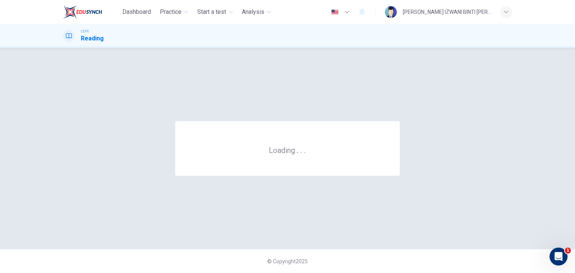
scroll to position [0, 0]
